Goal: Information Seeking & Learning: Learn about a topic

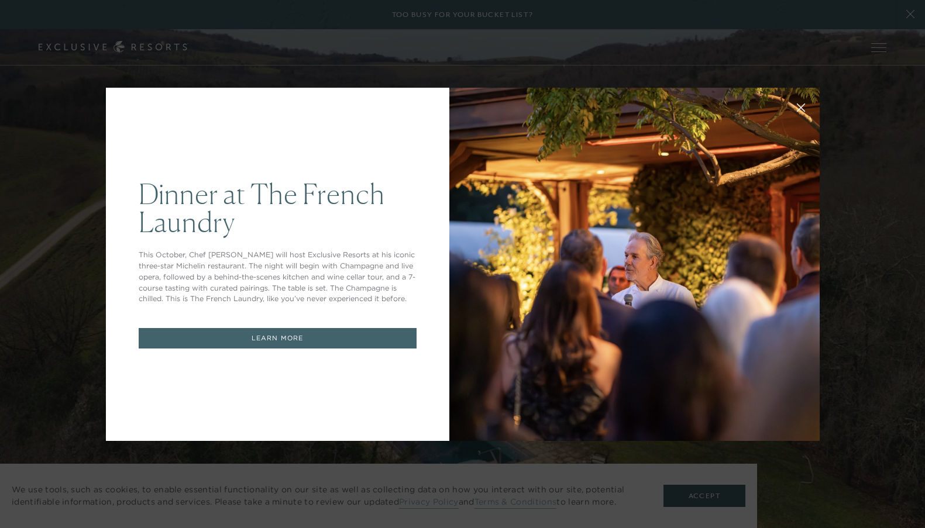
click at [551, 282] on div at bounding box center [634, 264] width 370 height 353
click at [671, 65] on div "Dinner at The French Laundry This October, Chef Thomas Keller will host Exclusi…" at bounding box center [462, 264] width 925 height 528
click at [737, 59] on div "Dinner at The French Laundry This October, Chef Thomas Keller will host Exclusi…" at bounding box center [462, 264] width 925 height 528
click at [370, 346] on link "LEARN MORE" at bounding box center [278, 338] width 278 height 20
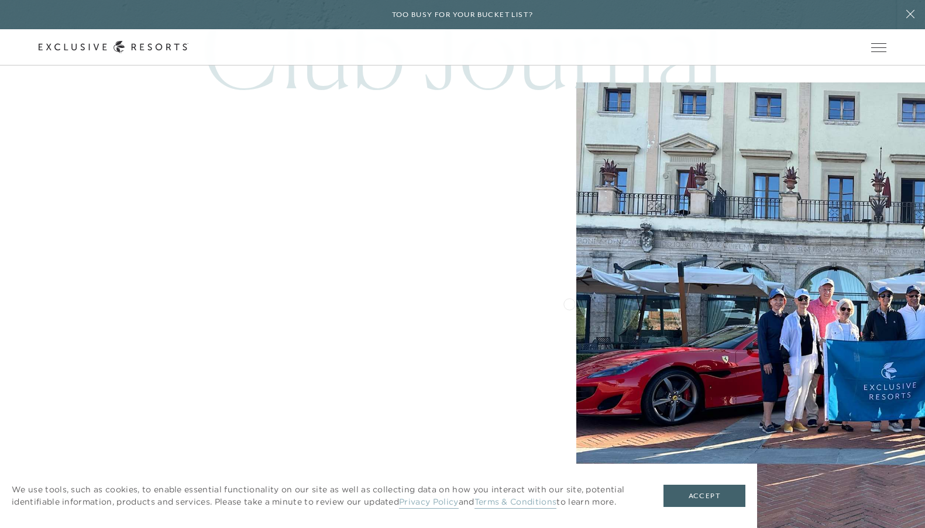
scroll to position [6522, 0]
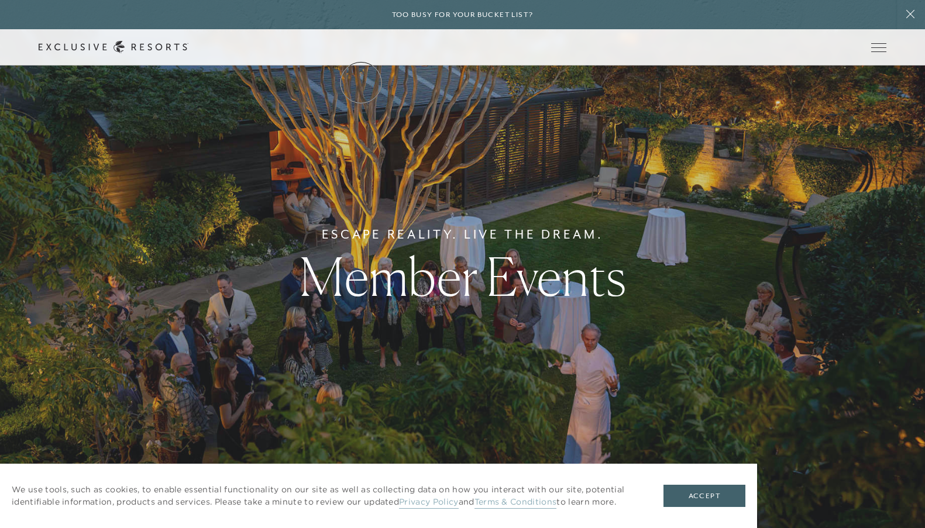
click at [0, 0] on link "The Collection" at bounding box center [0, 0] width 0 height 0
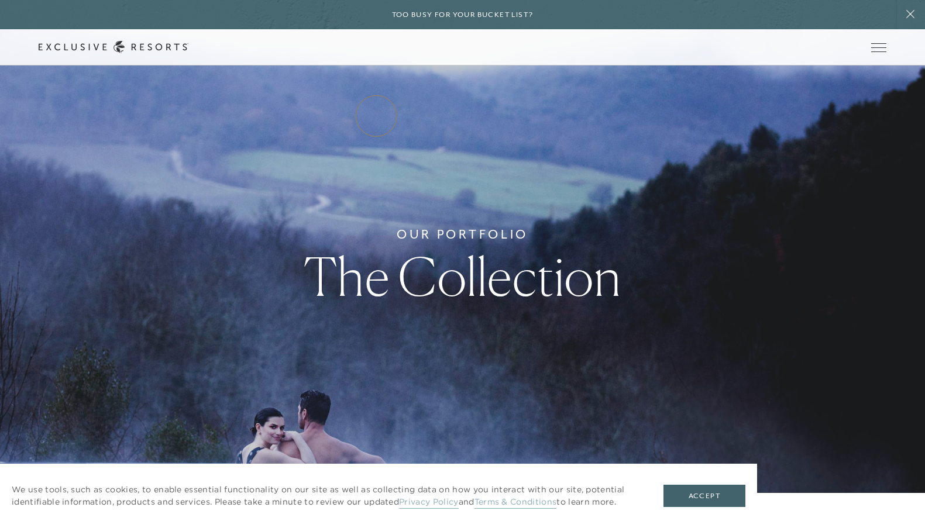
click at [0, 0] on link "Residence Collection" at bounding box center [0, 0] width 0 height 0
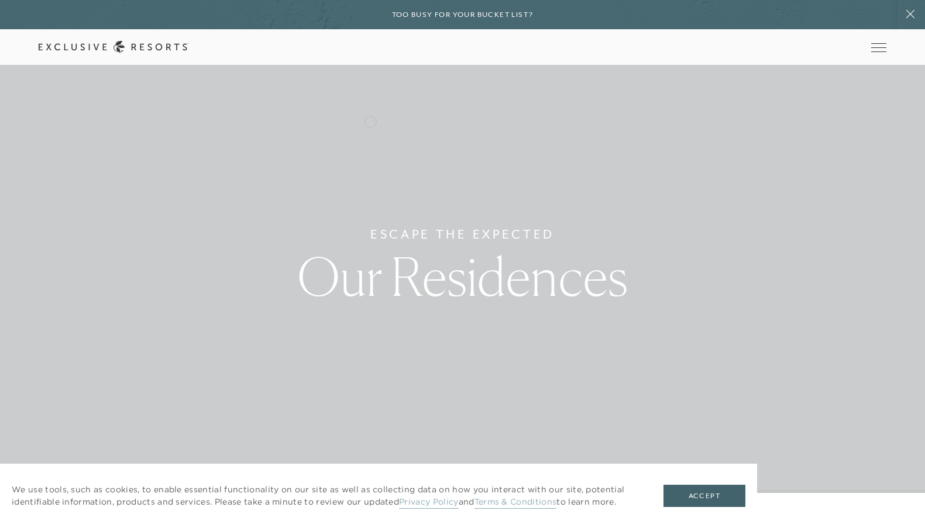
click at [0, 0] on link "Residence Collection" at bounding box center [0, 0] width 0 height 0
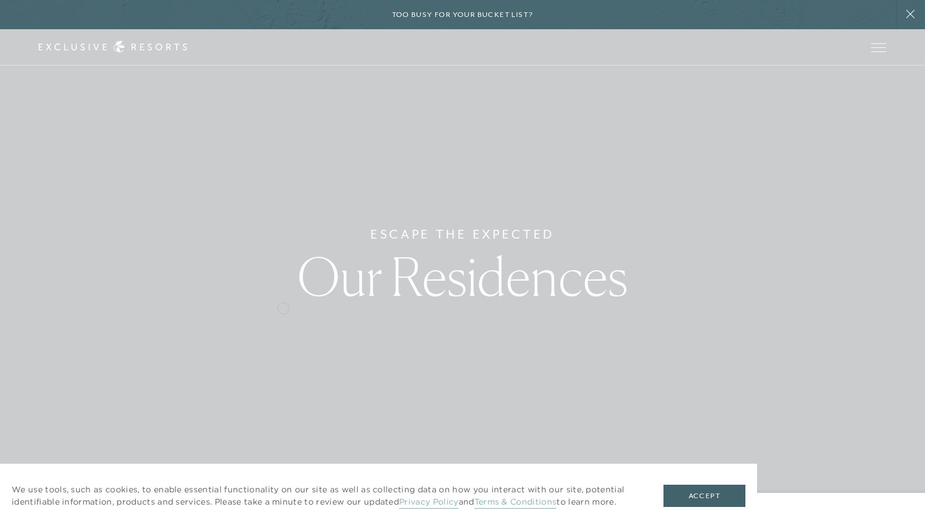
scroll to position [4, 0]
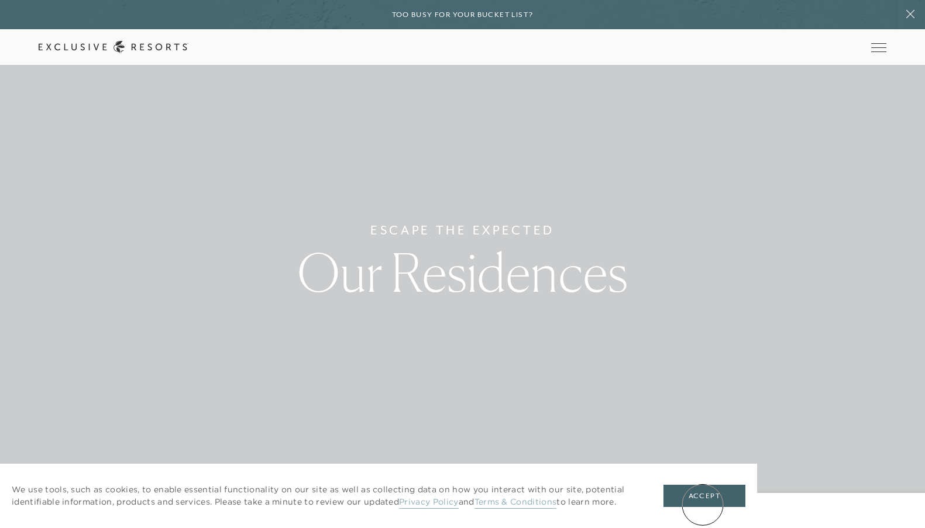
click at [703, 505] on button "Accept" at bounding box center [705, 496] width 82 height 22
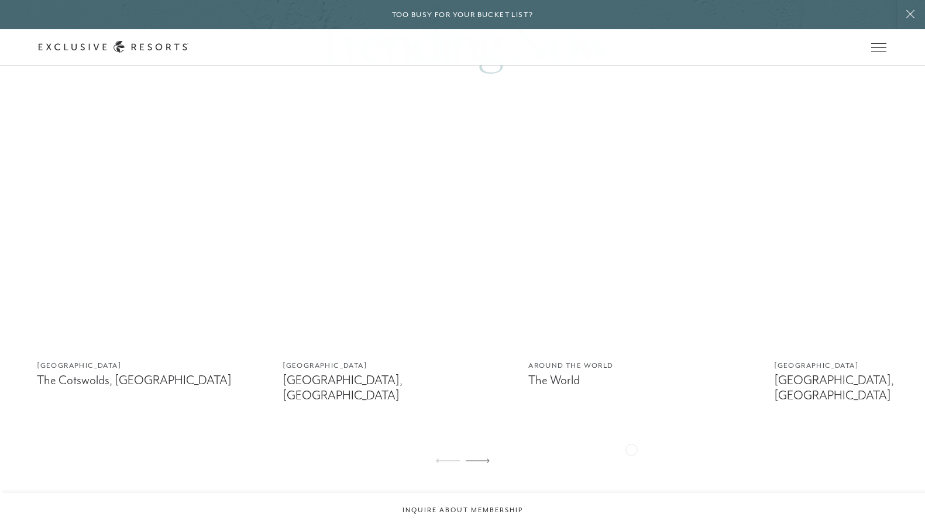
scroll to position [738, 0]
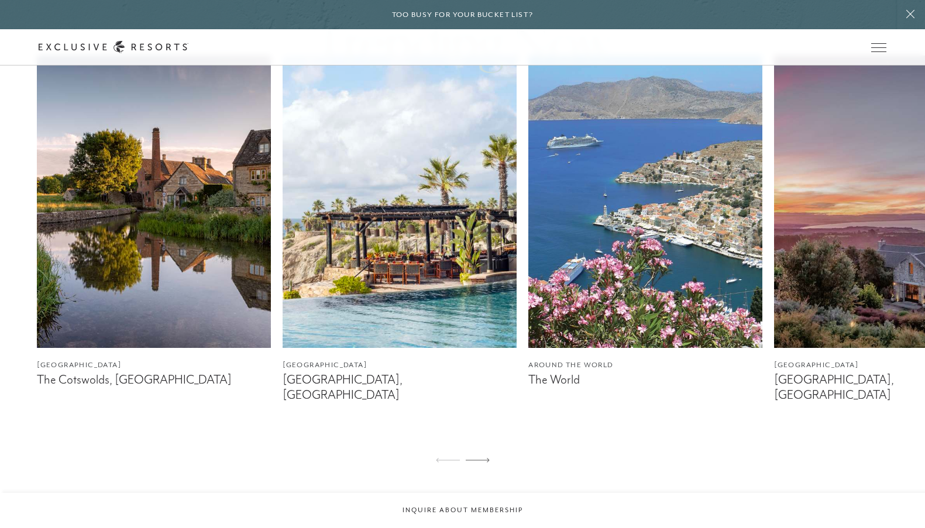
click at [607, 218] on img at bounding box center [645, 202] width 234 height 293
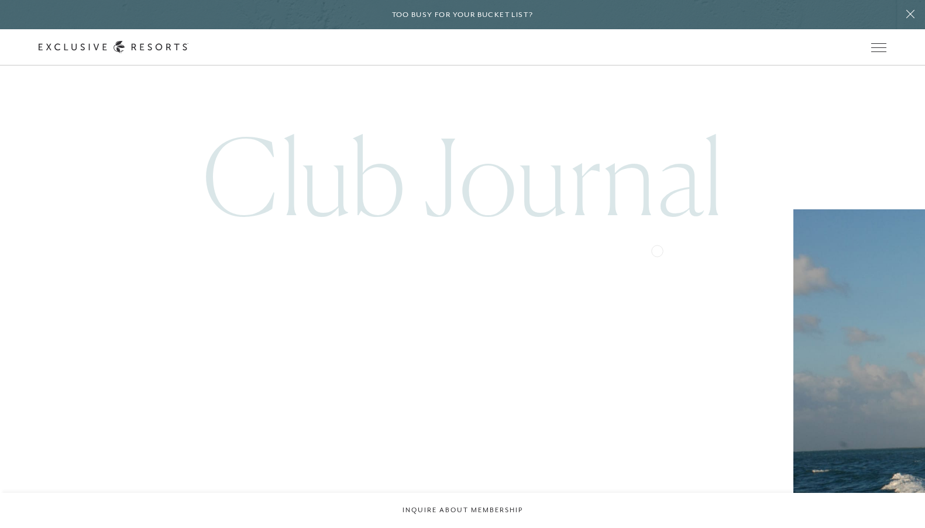
scroll to position [2938, 0]
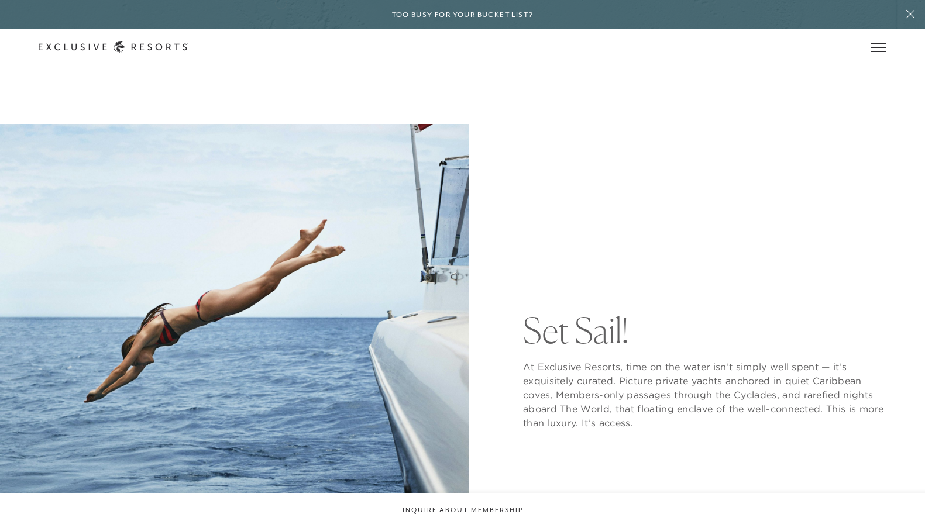
scroll to position [2938, 0]
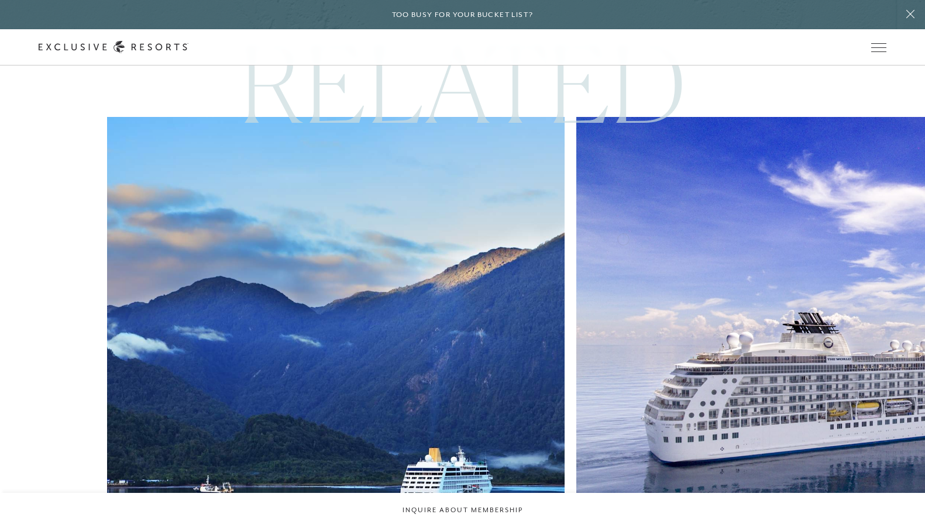
scroll to position [5420, 0]
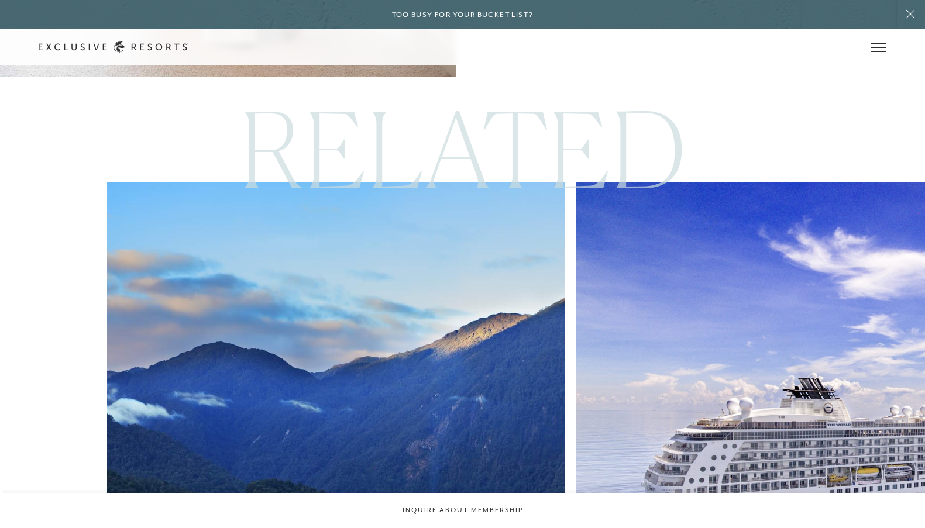
scroll to position [5363, 0]
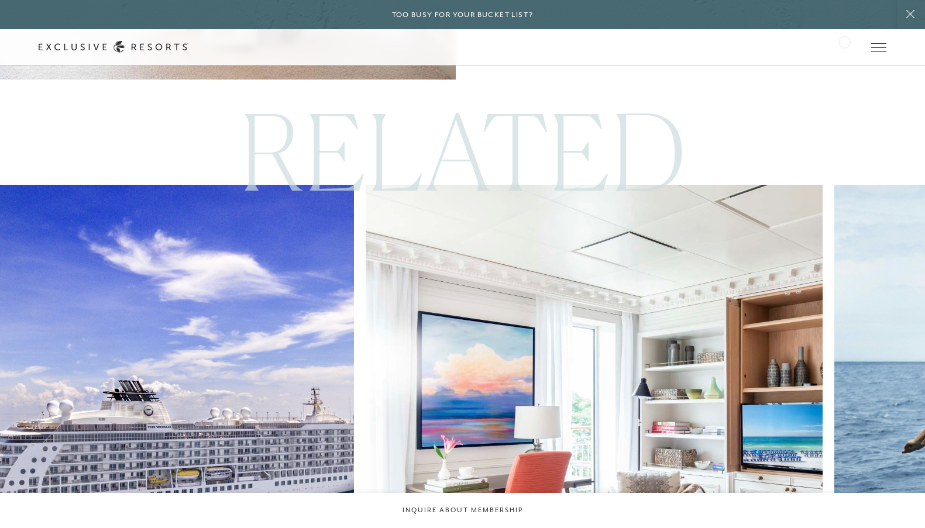
click at [844, 41] on div "Schedule a Meeting Get Started Visit home page Member Login Schedule a Meeting …" at bounding box center [462, 47] width 847 height 12
click at [0, 0] on link "Member Login" at bounding box center [0, 0] width 0 height 0
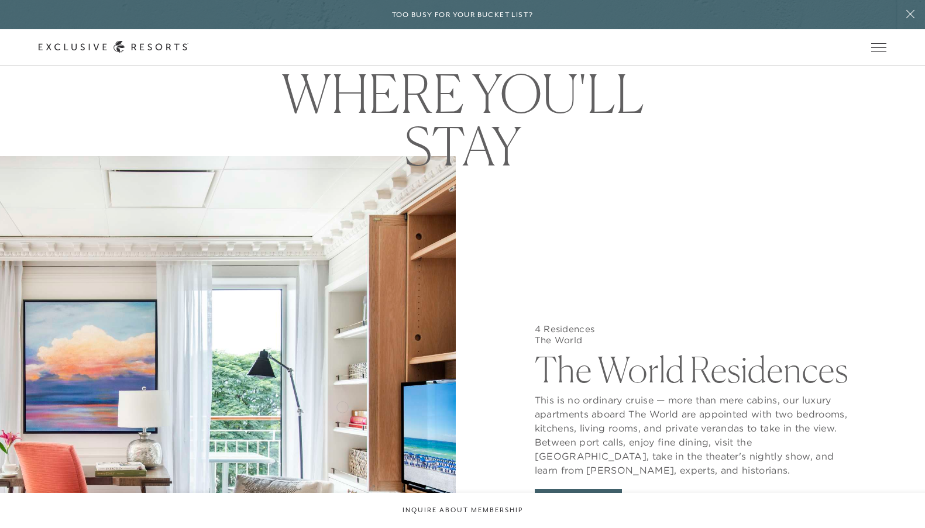
scroll to position [4724, 0]
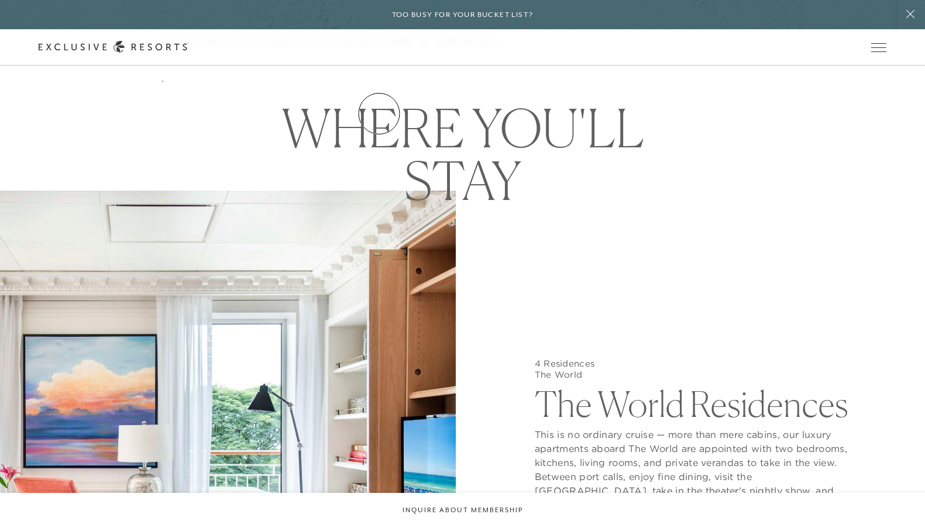
click at [0, 0] on link "Residence Collection" at bounding box center [0, 0] width 0 height 0
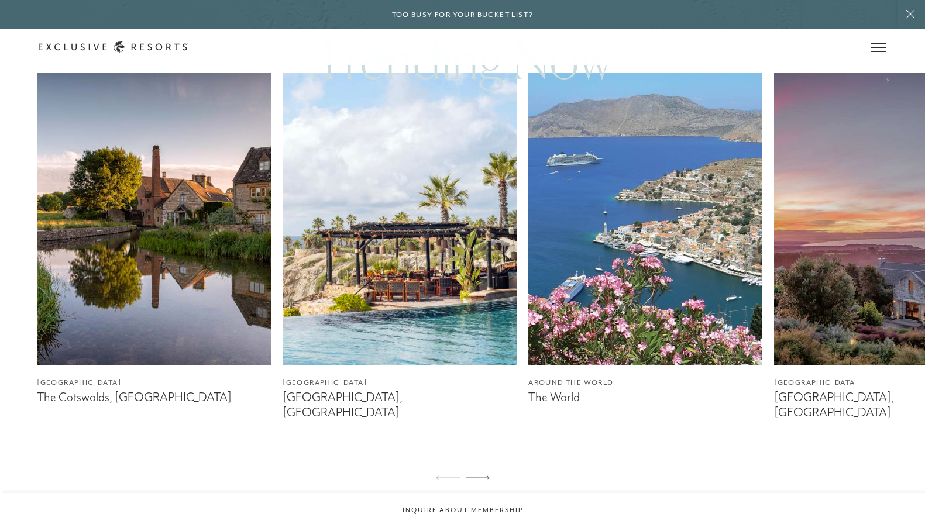
scroll to position [731, 0]
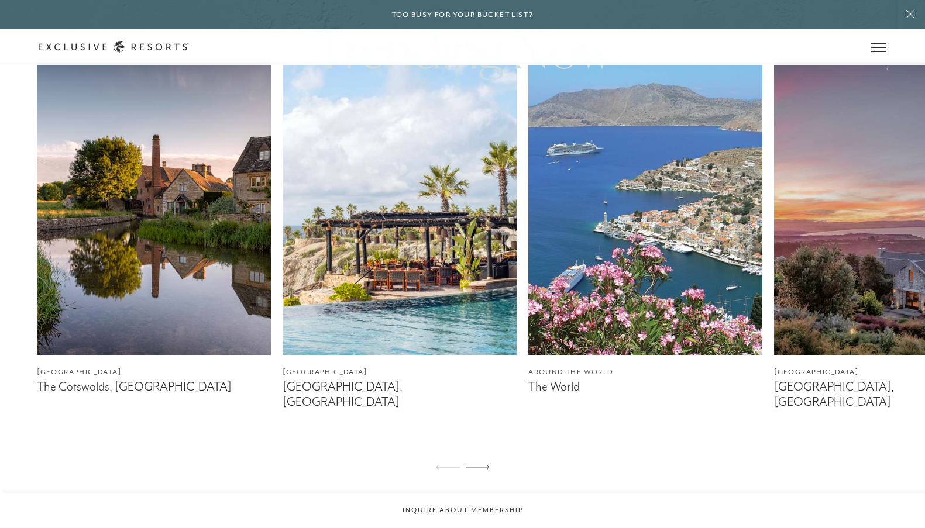
click at [727, 203] on img at bounding box center [645, 209] width 234 height 293
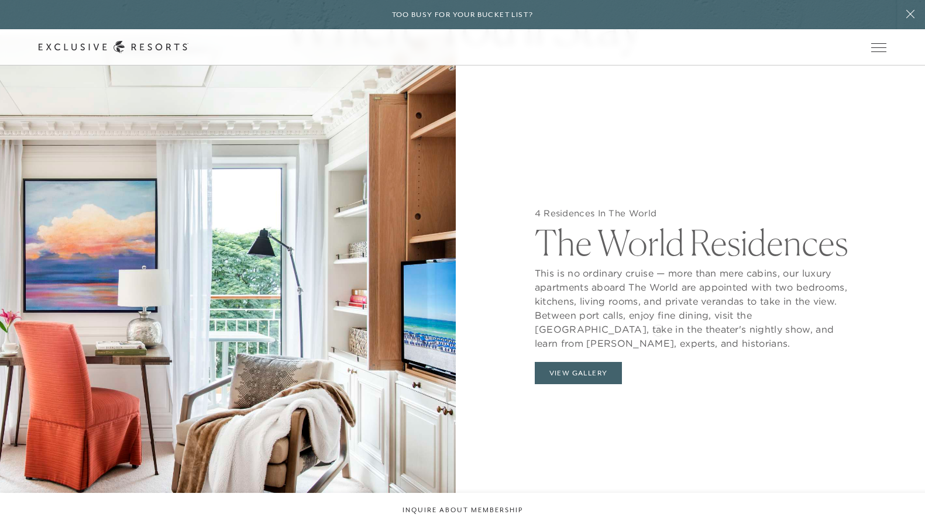
scroll to position [1212, 0]
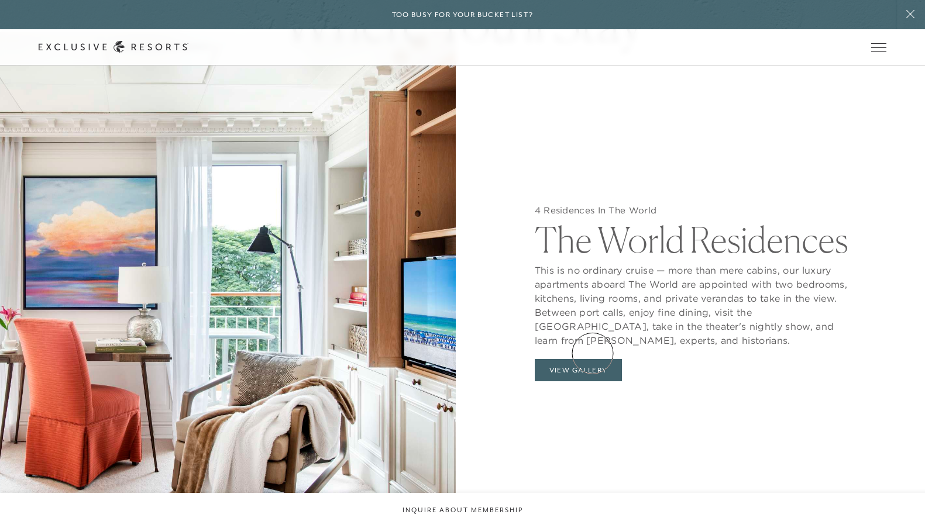
click at [593, 359] on button "View Gallery" at bounding box center [579, 370] width 88 height 22
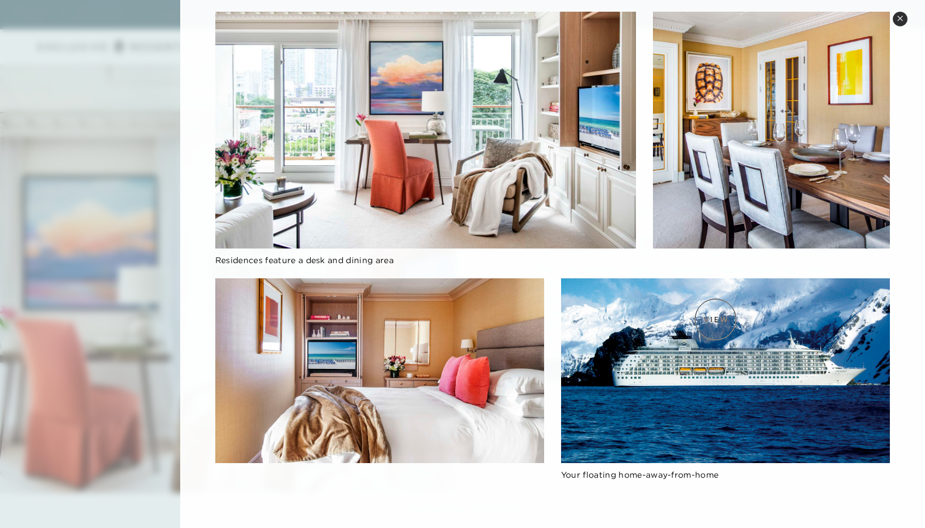
scroll to position [954, 0]
click at [902, 18] on icon at bounding box center [900, 18] width 6 height 6
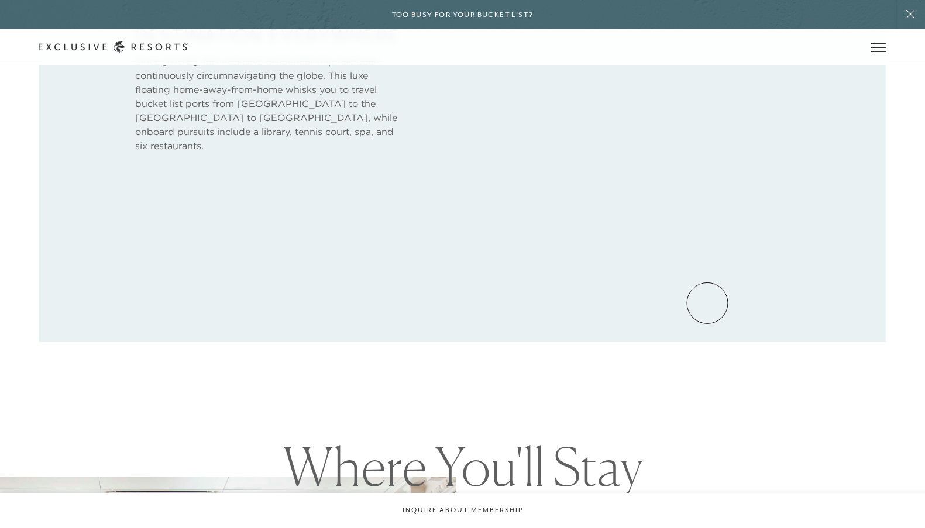
scroll to position [751, 0]
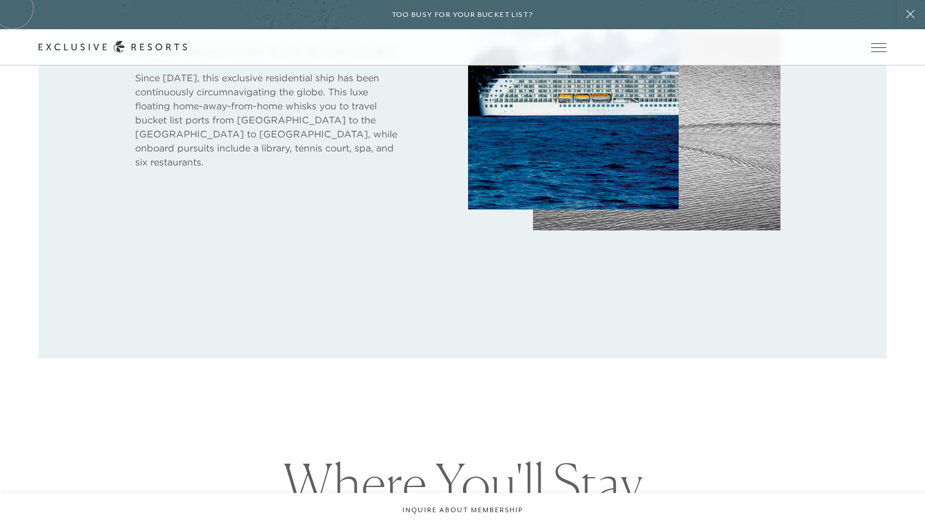
scroll to position [731, 0]
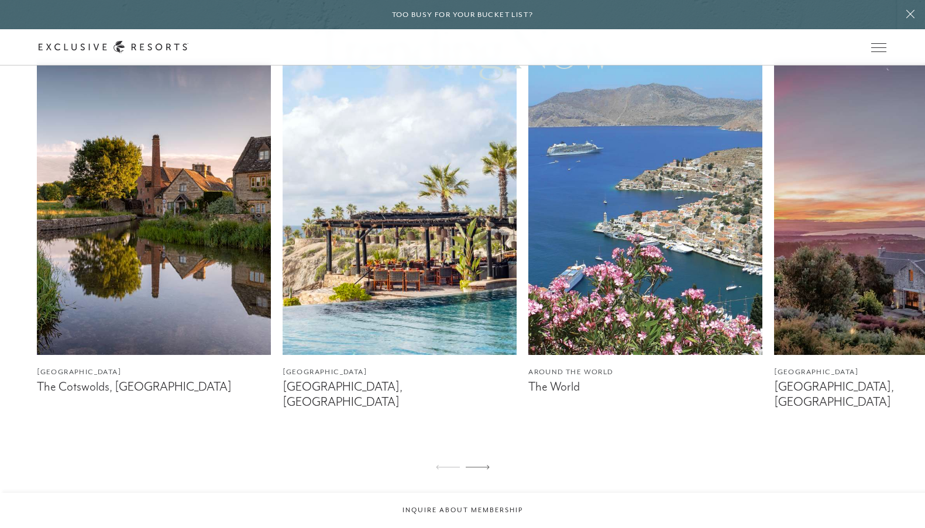
click at [624, 208] on img at bounding box center [645, 209] width 234 height 293
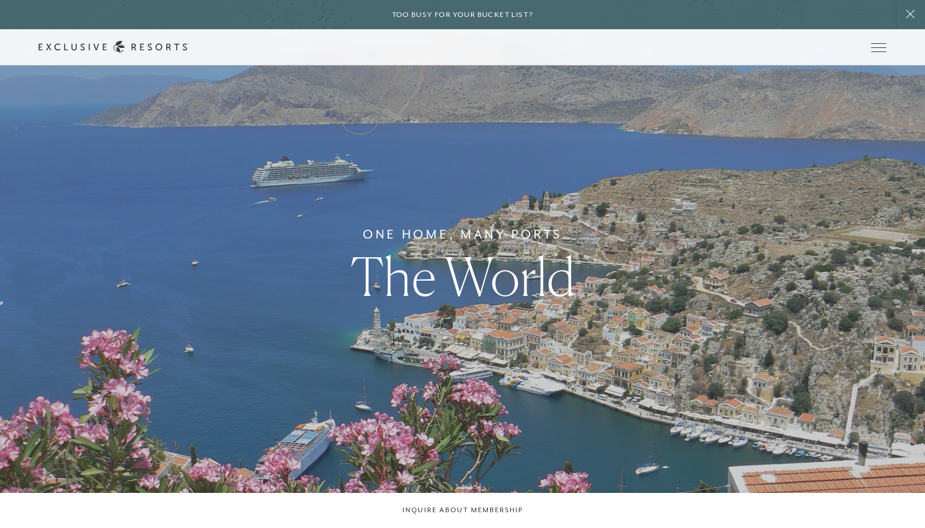
click at [0, 0] on link "Residence Collection" at bounding box center [0, 0] width 0 height 0
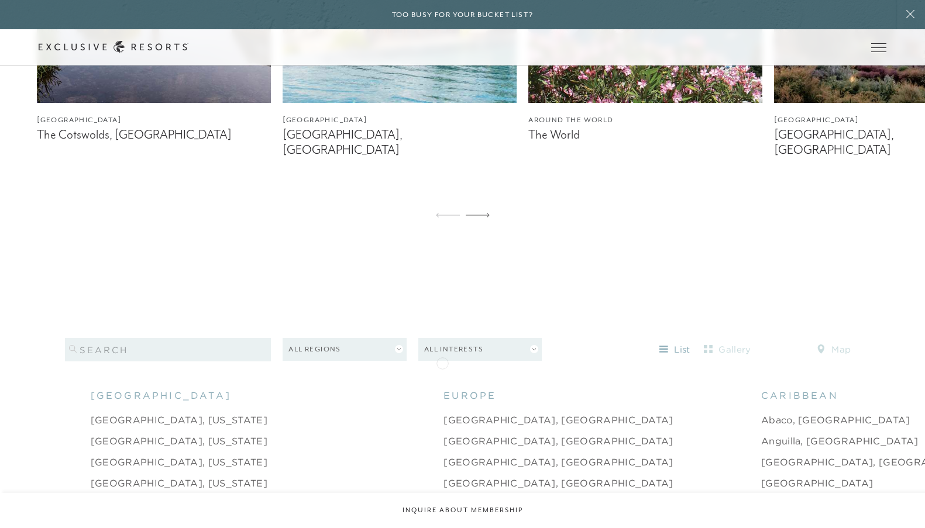
scroll to position [982, 0]
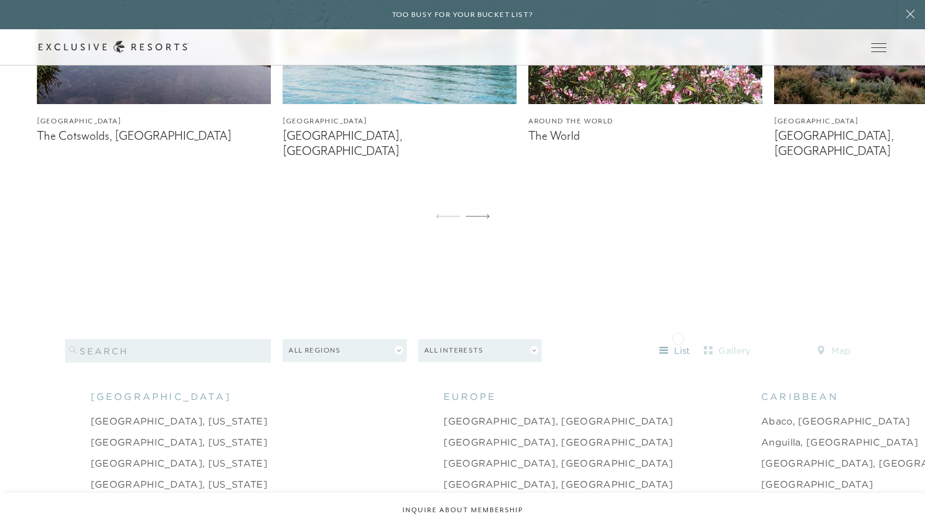
click at [678, 342] on button "list" at bounding box center [674, 351] width 53 height 19
click at [666, 346] on icon at bounding box center [663, 350] width 9 height 9
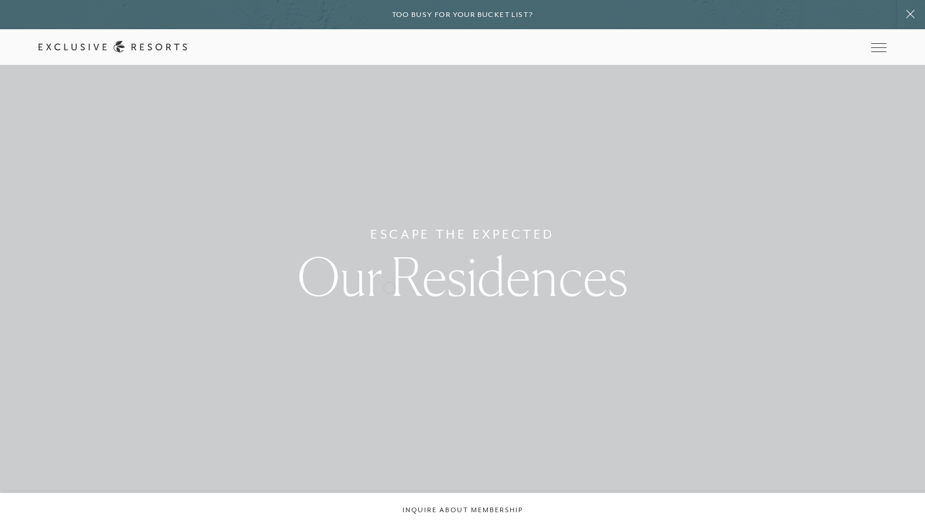
scroll to position [0, 0]
click at [0, 0] on link "Residence Collection" at bounding box center [0, 0] width 0 height 0
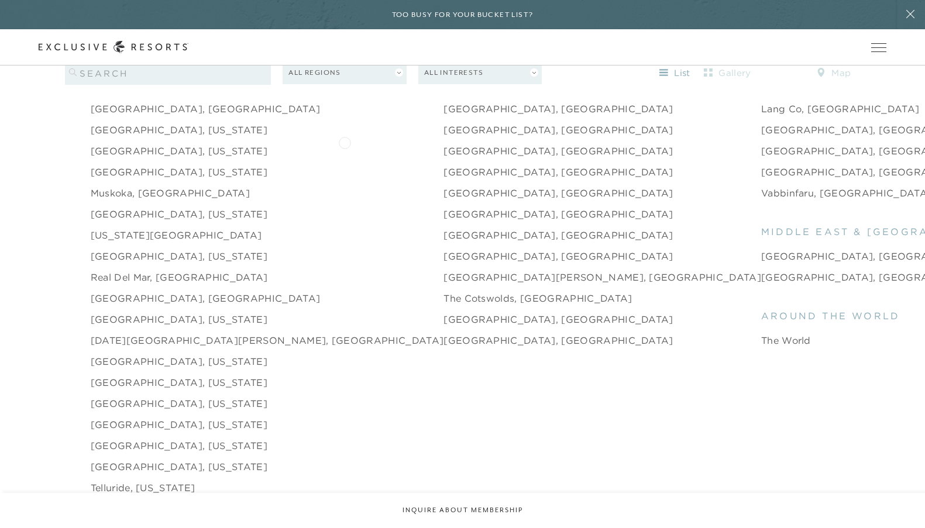
scroll to position [1716, 0]
